Goal: Information Seeking & Learning: Find specific fact

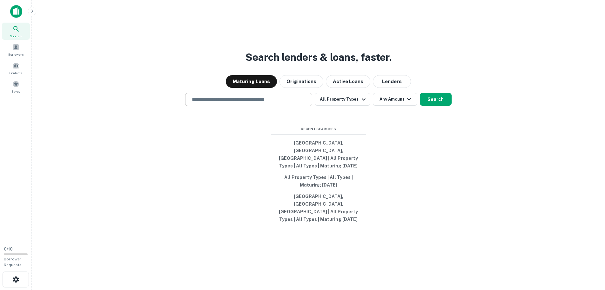
click at [236, 103] on input "text" at bounding box center [248, 99] width 121 height 7
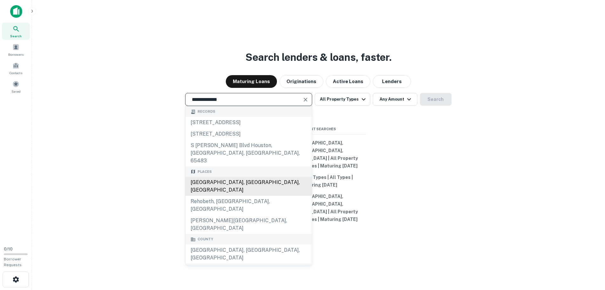
click at [245, 190] on div "[GEOGRAPHIC_DATA], [GEOGRAPHIC_DATA], [GEOGRAPHIC_DATA]" at bounding box center [249, 185] width 126 height 19
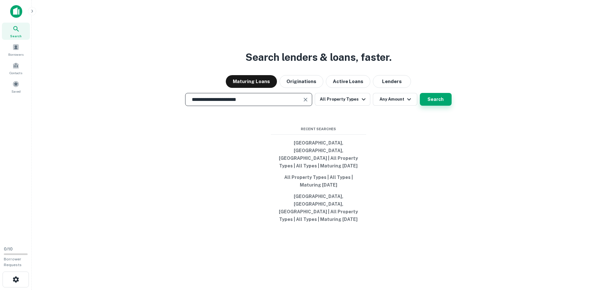
type input "**********"
click at [436, 106] on button "Search" at bounding box center [436, 99] width 32 height 13
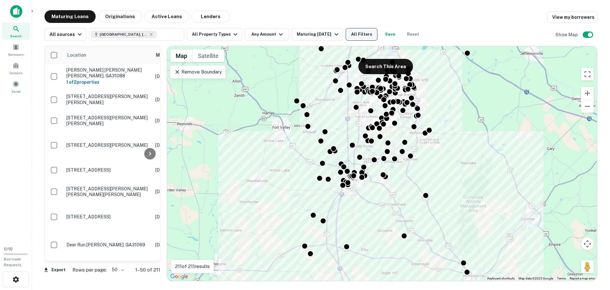
click at [357, 36] on button "All Filters" at bounding box center [362, 34] width 32 height 13
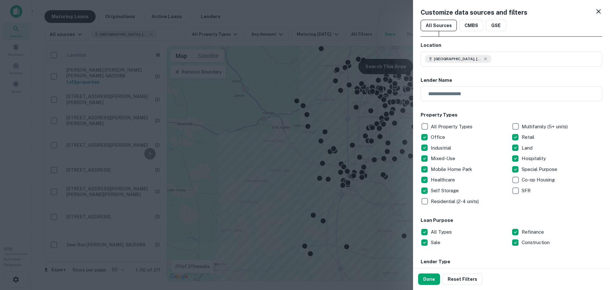
click at [465, 171] on p "Mobile Home Park" at bounding box center [452, 169] width 43 height 8
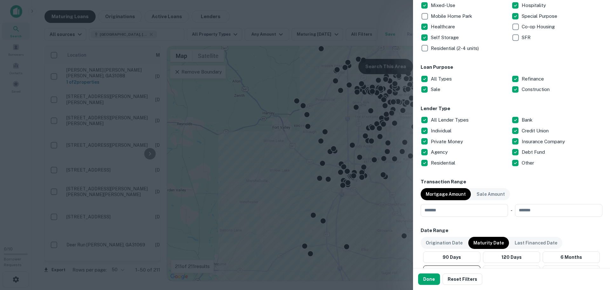
scroll to position [159, 0]
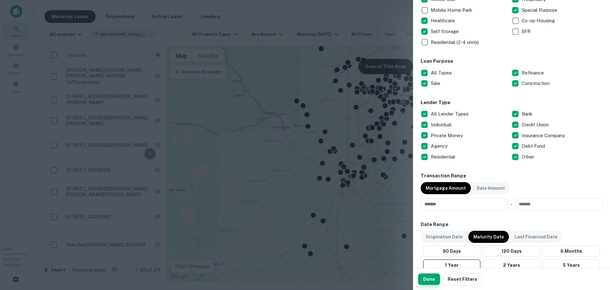
click at [429, 281] on button "Done" at bounding box center [429, 278] width 22 height 11
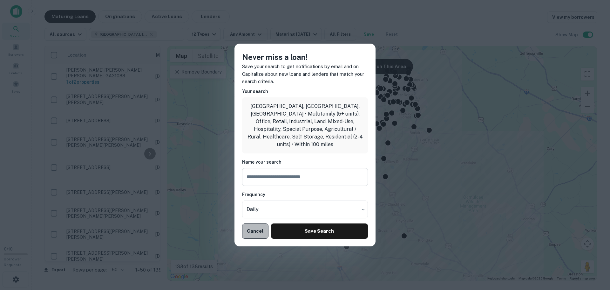
click at [249, 228] on button "Cancel" at bounding box center [255, 230] width 26 height 15
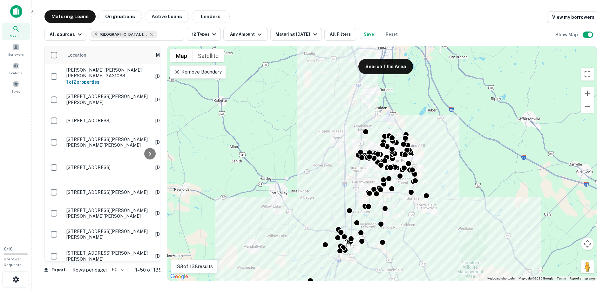
drag, startPoint x: 439, startPoint y: 164, endPoint x: 436, endPoint y: 229, distance: 65.5
click at [436, 229] on div "To activate drag with keyboard, press Alt + Enter. Once in keyboard drag state,…" at bounding box center [382, 163] width 430 height 234
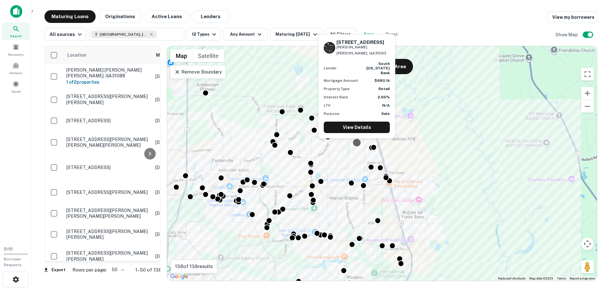
click at [356, 143] on div at bounding box center [356, 142] width 9 height 9
click at [357, 126] on link "View Details" at bounding box center [357, 126] width 66 height 11
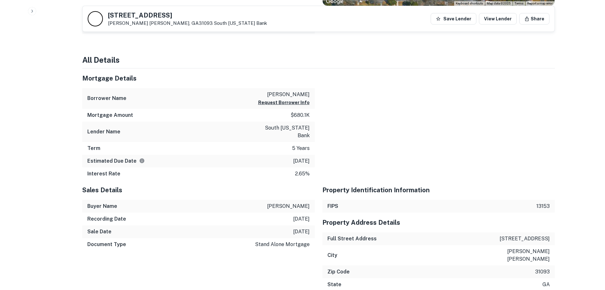
scroll to position [318, 0]
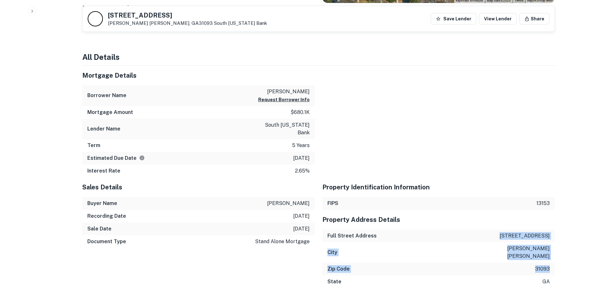
drag, startPoint x: 520, startPoint y: 228, endPoint x: 549, endPoint y: 246, distance: 34.7
click at [549, 247] on div "Property Address Details Full Street Address [STREET_ADDRESS][US_STATE]" at bounding box center [439, 248] width 233 height 78
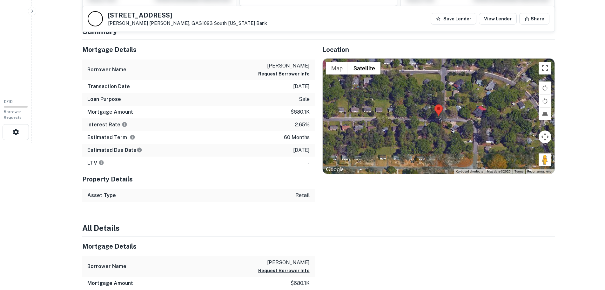
scroll to position [127, 0]
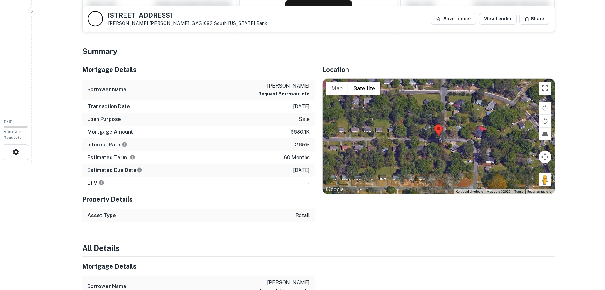
drag, startPoint x: 269, startPoint y: 85, endPoint x: 313, endPoint y: 88, distance: 43.9
click at [313, 88] on div "Borrower Name patel dilipkumar Request Borrower Info" at bounding box center [198, 89] width 233 height 21
copy p "patel dilipkumar"
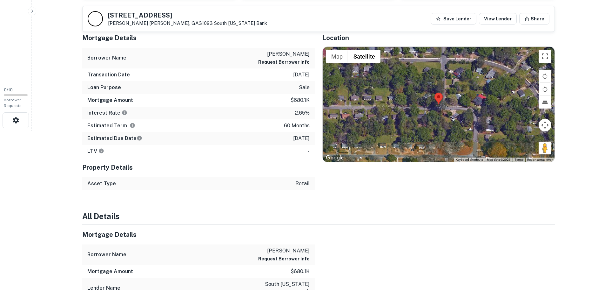
scroll to position [191, 0]
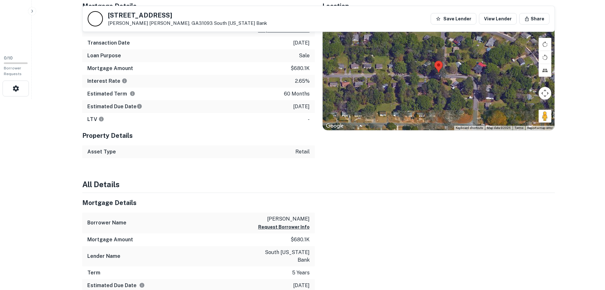
drag, startPoint x: 310, startPoint y: 219, endPoint x: 283, endPoint y: 219, distance: 26.7
click at [283, 219] on div "Borrower Name patel dilipkumar Request Borrower Info" at bounding box center [198, 222] width 233 height 21
copy p "dilipkumar"
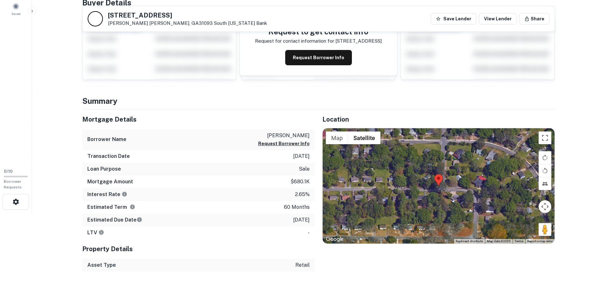
scroll to position [64, 0]
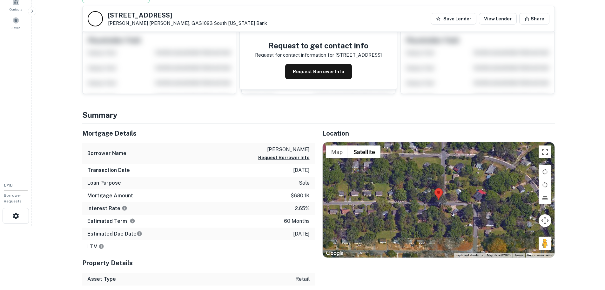
click at [428, 184] on div at bounding box center [439, 199] width 232 height 115
click at [548, 153] on button "Toggle fullscreen view" at bounding box center [545, 151] width 13 height 13
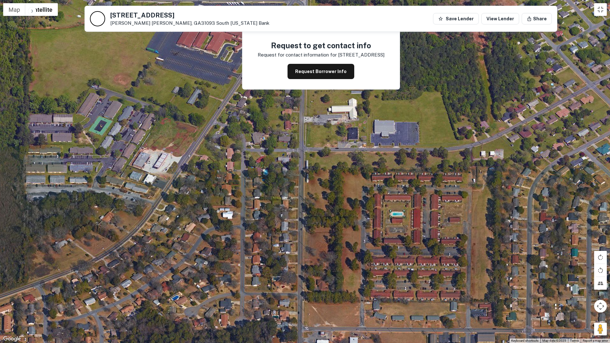
drag, startPoint x: 344, startPoint y: 86, endPoint x: 242, endPoint y: 72, distance: 102.1
click at [242, 72] on div at bounding box center [305, 171] width 610 height 343
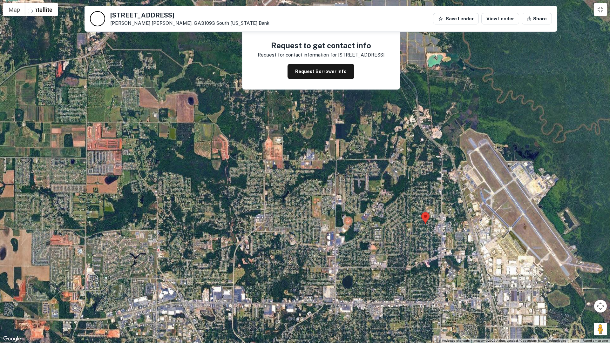
drag, startPoint x: 509, startPoint y: 235, endPoint x: 438, endPoint y: 232, distance: 71.9
click at [438, 232] on div at bounding box center [305, 171] width 610 height 343
